Goal: Task Accomplishment & Management: Manage account settings

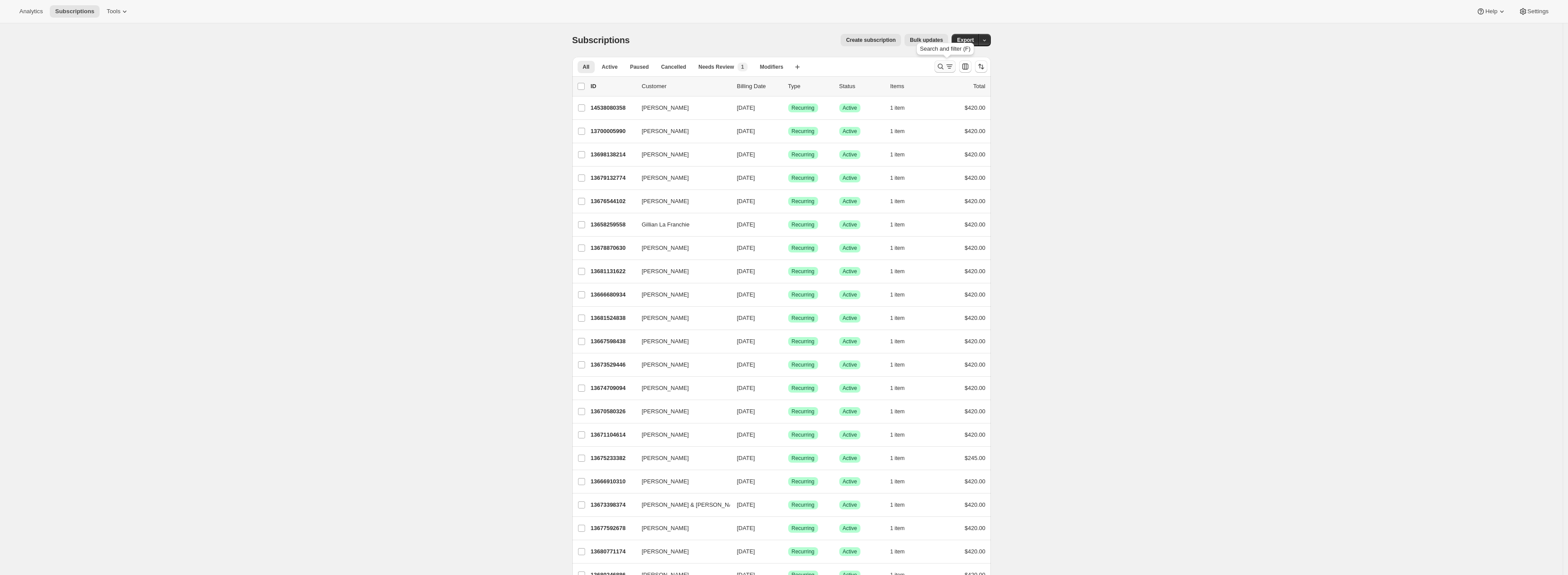
click at [944, 61] on button "Search and filter results" at bounding box center [945, 66] width 21 height 12
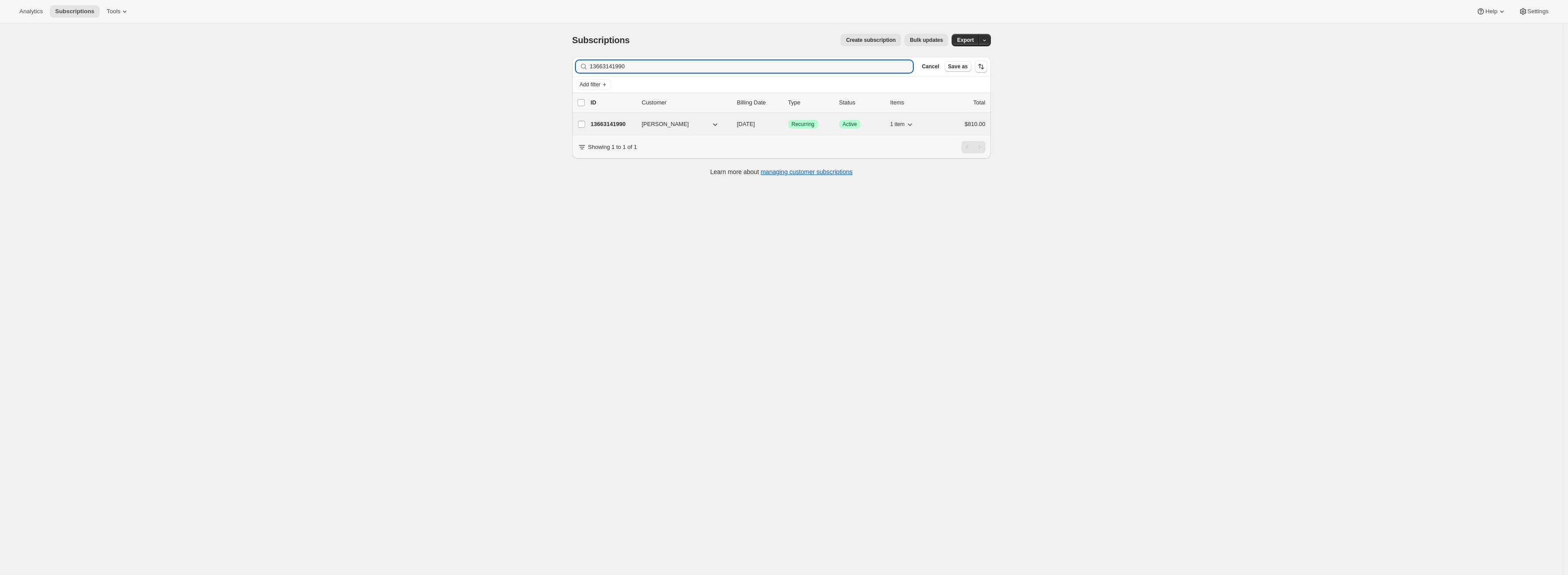
type input "13663141990"
click at [618, 125] on p "13663141990" at bounding box center [613, 124] width 44 height 9
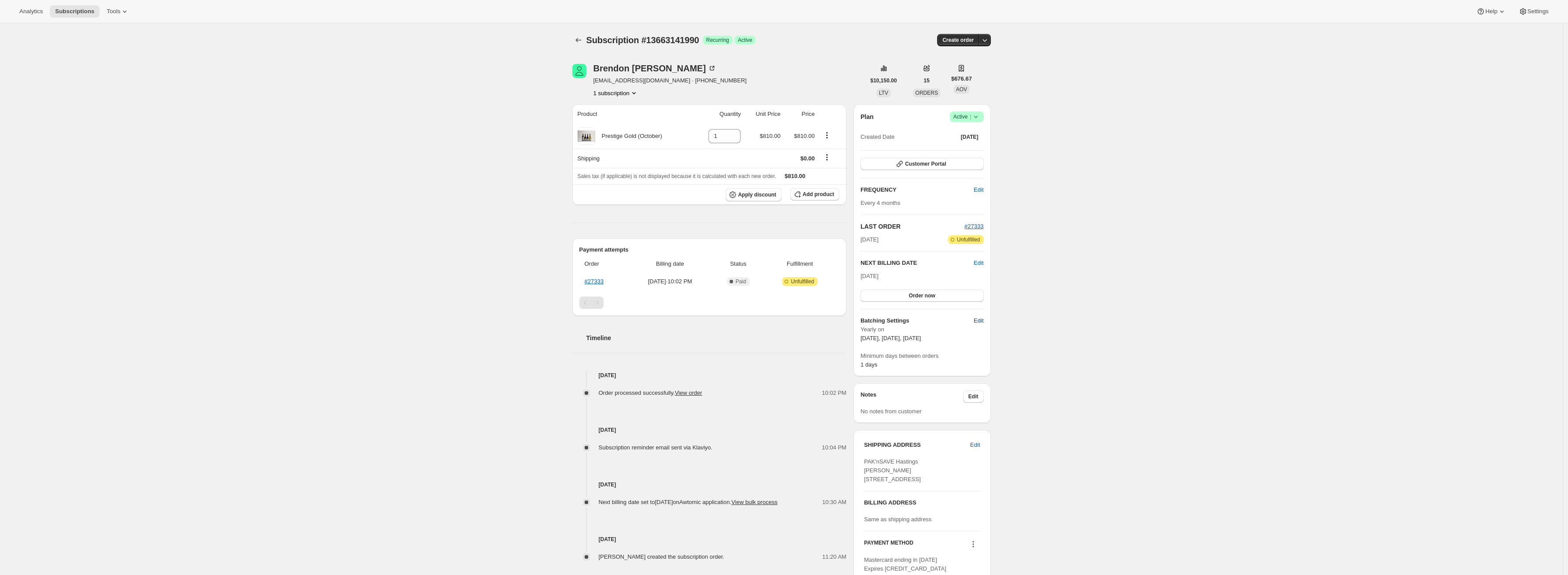
click at [978, 320] on span "Edit" at bounding box center [978, 320] width 10 height 9
select select "YEARDAY"
select select "2"
select select "5"
select select "6"
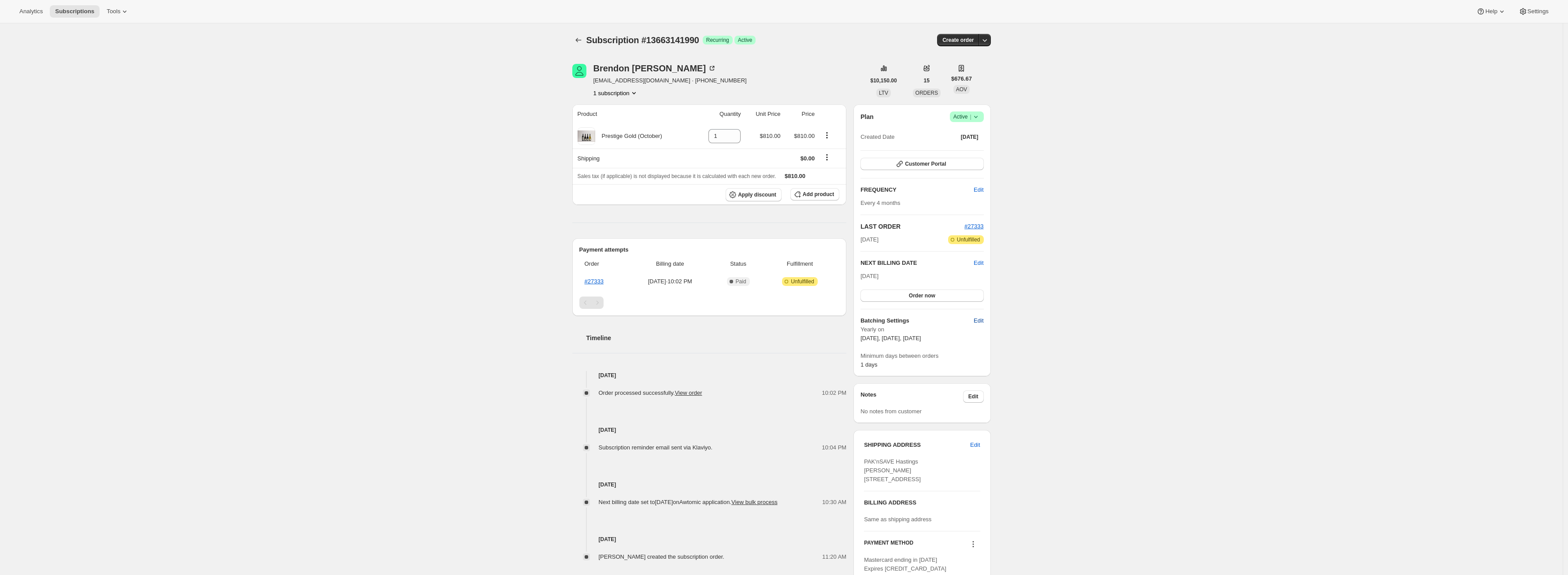
select select "5"
select select "10"
select select "5"
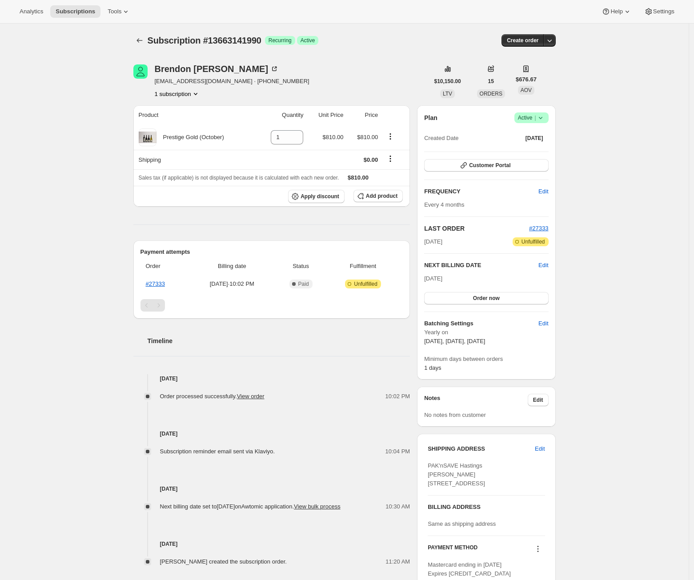
click at [609, 277] on div "Subscription #13663141990. This page is ready Subscription #13663141990 Success…" at bounding box center [344, 374] width 688 height 701
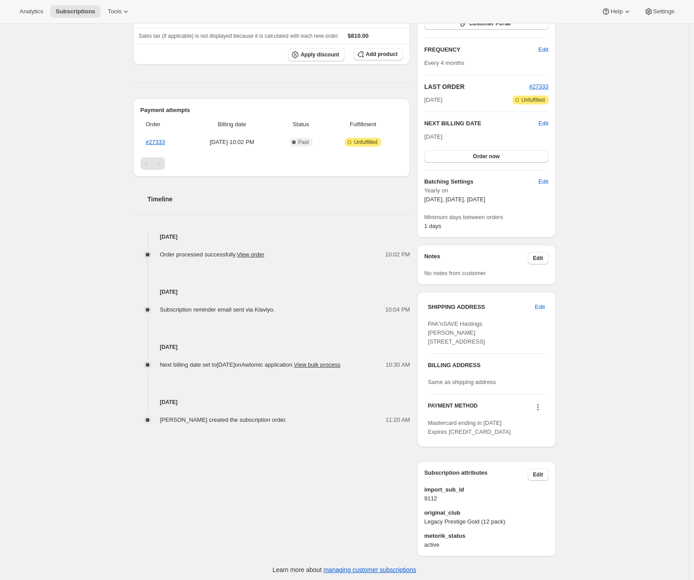
scroll to position [171, 0]
